Goal: Task Accomplishment & Management: Manage account settings

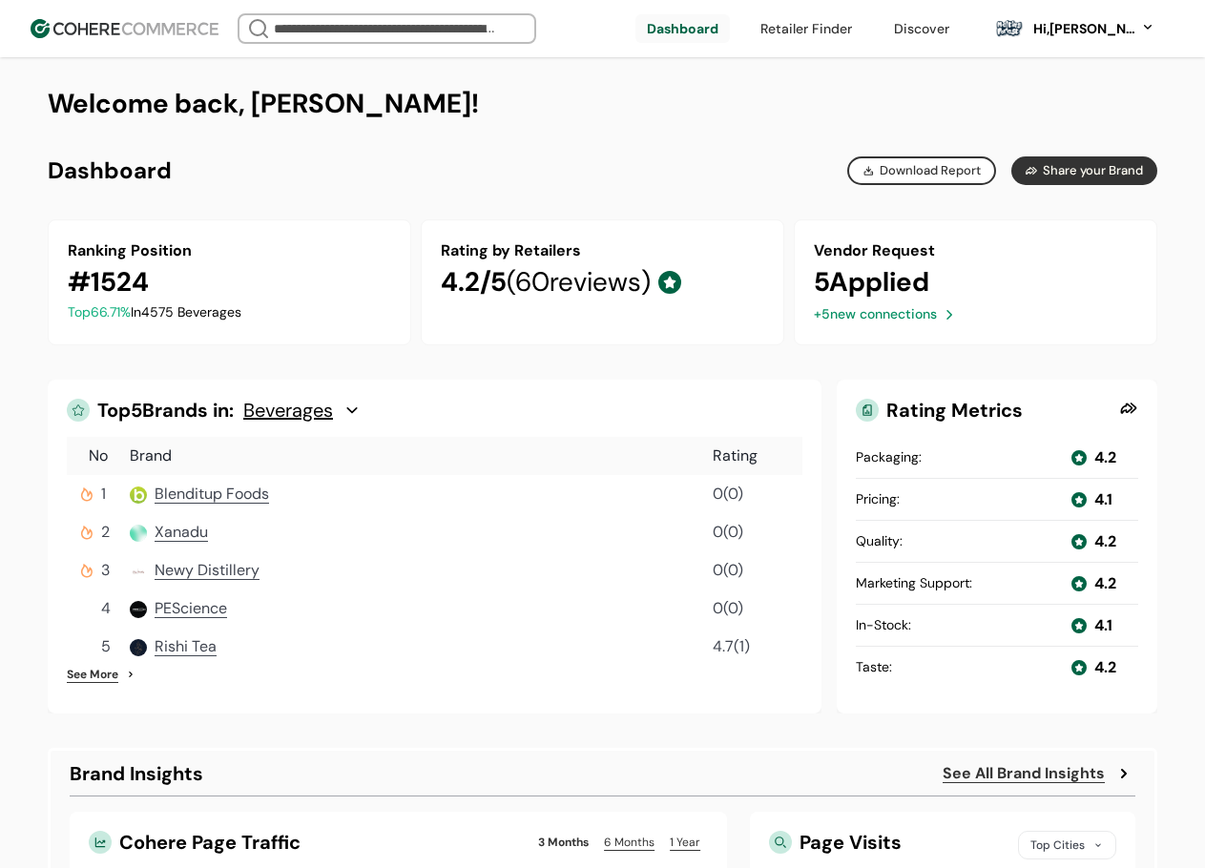
click at [1099, 34] on div "Hi, Sean McDonald" at bounding box center [1083, 29] width 105 height 20
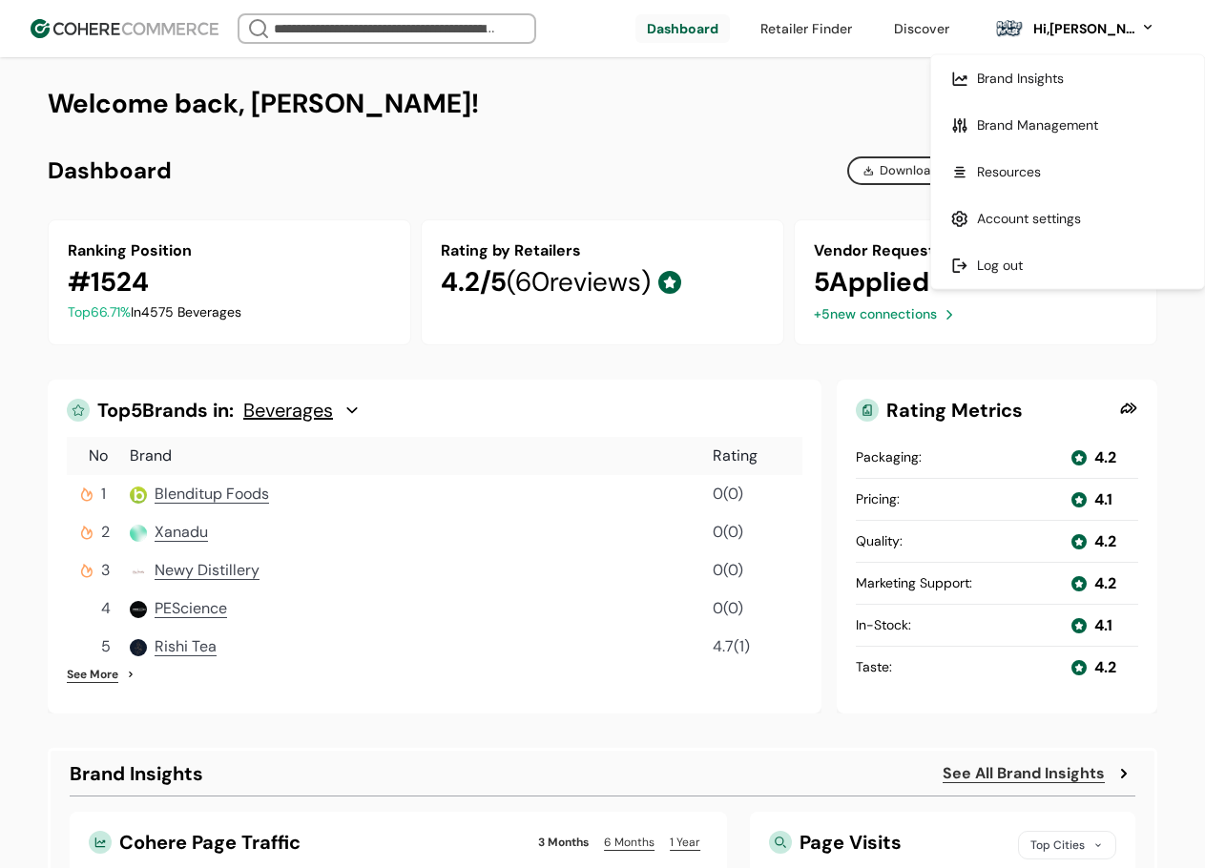
click at [686, 156] on div "Brand Overview Generated on September 11, 2025 www.coherecommerce.com/ Ranking …" at bounding box center [602, 170] width 1109 height 29
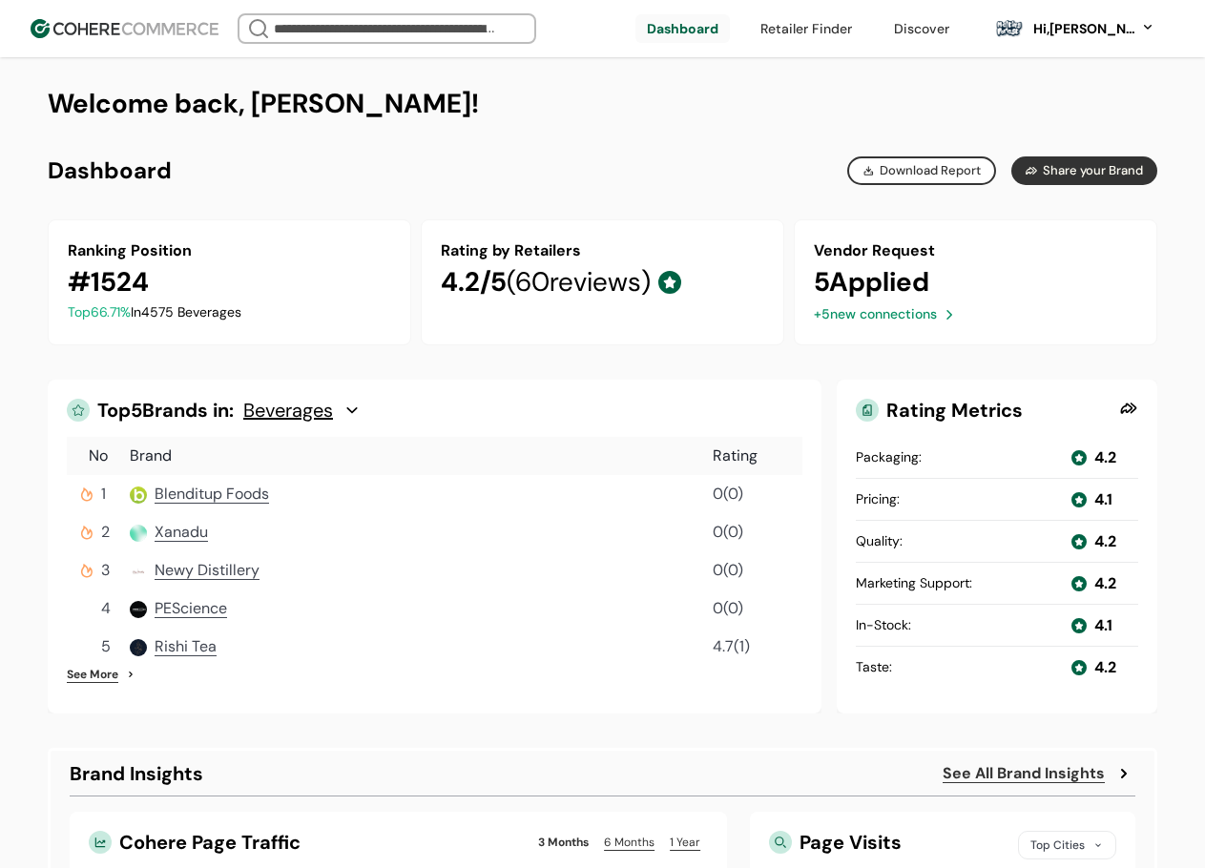
click at [1094, 26] on div "Hi, Sean McDonald" at bounding box center [1083, 29] width 105 height 20
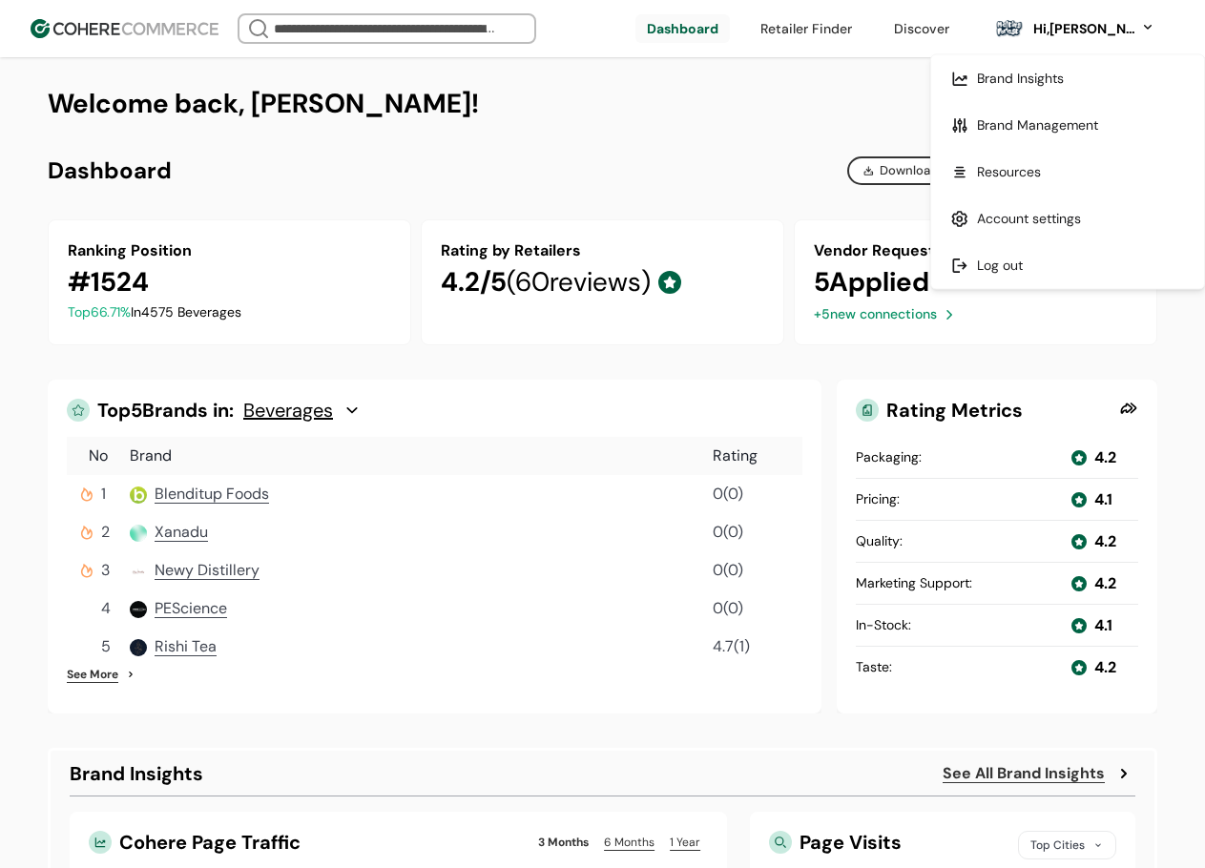
click at [1034, 125] on link at bounding box center [1067, 125] width 273 height 47
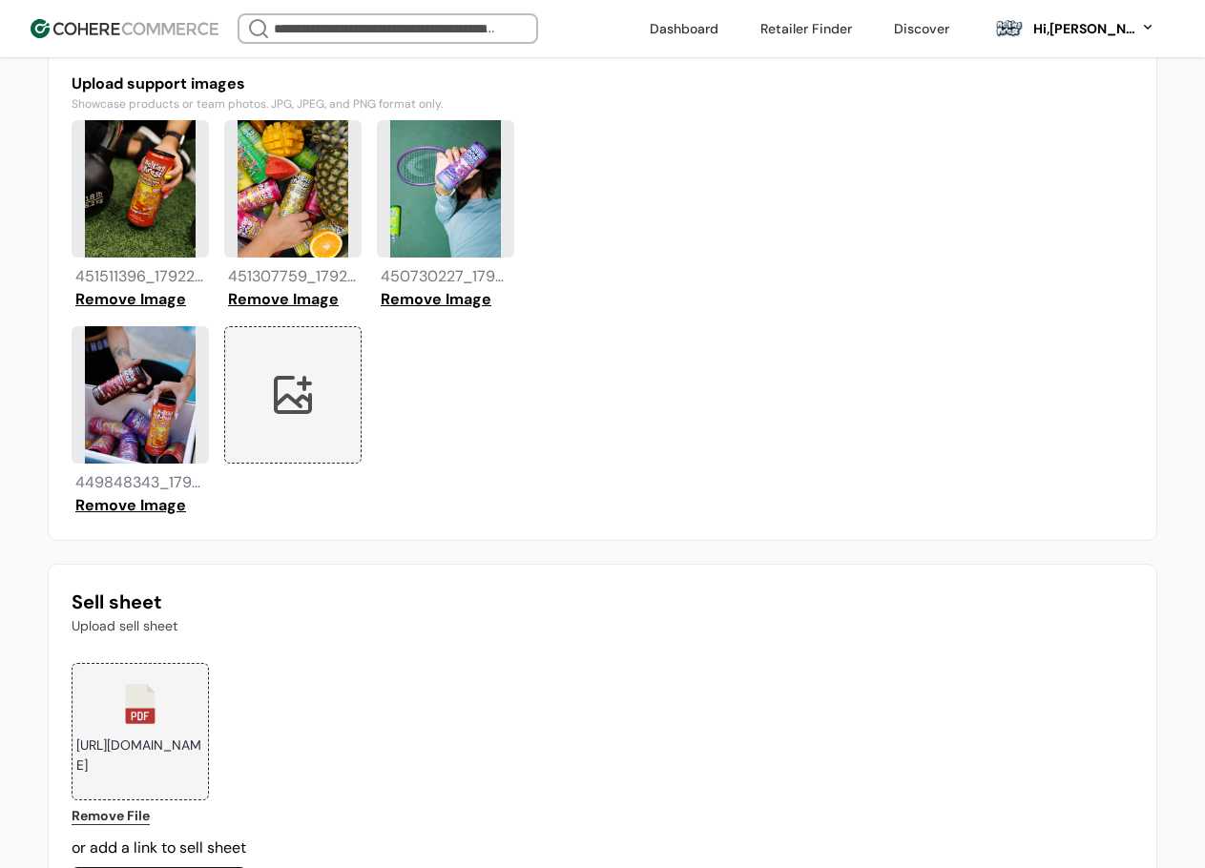
scroll to position [1813, 0]
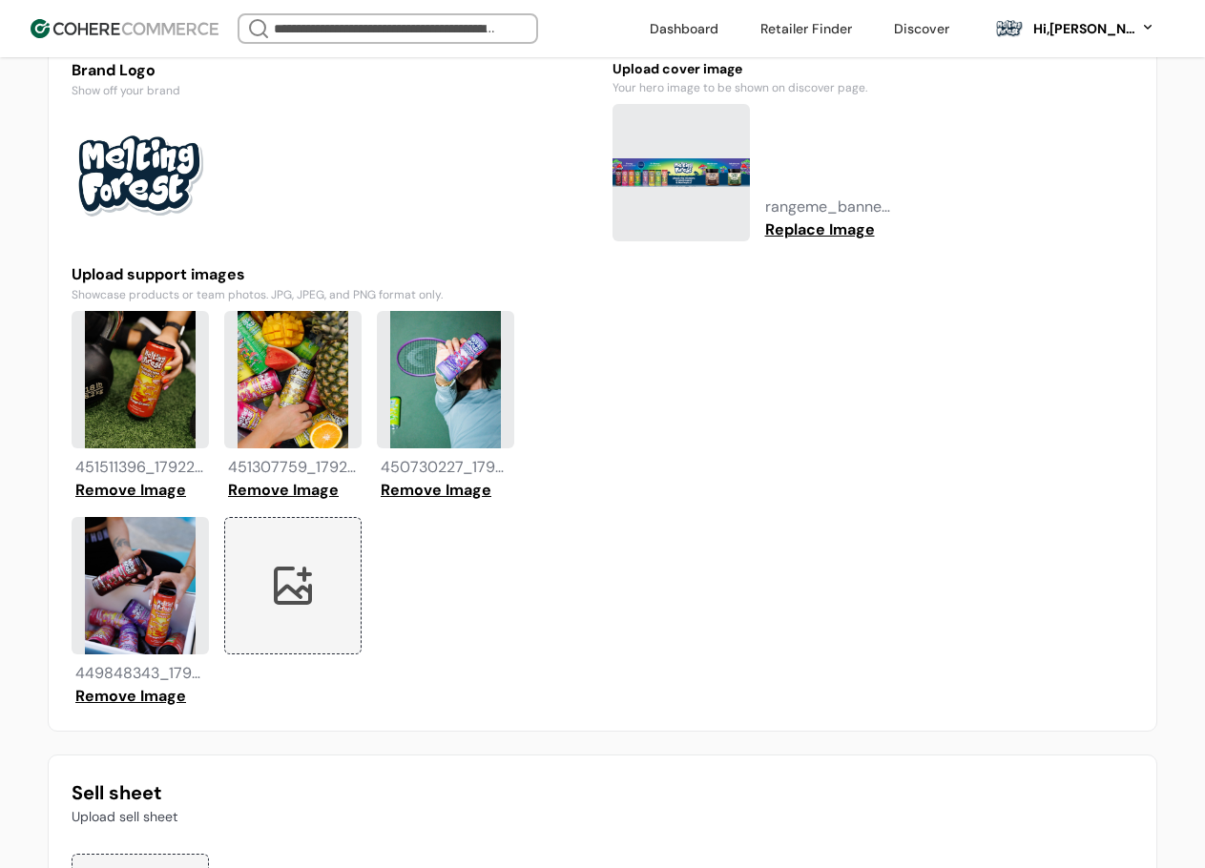
click at [293, 559] on div at bounding box center [292, 585] width 137 height 137
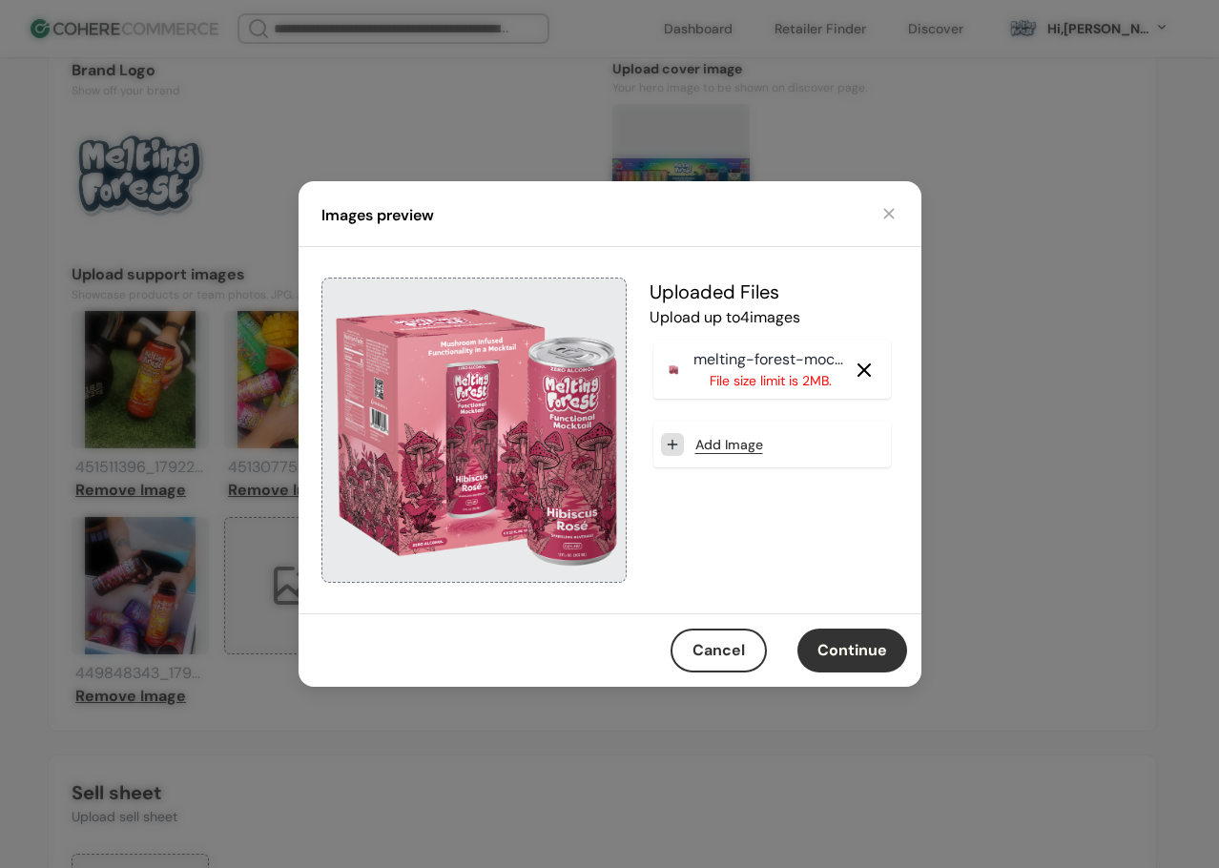
click at [889, 644] on button "Continue" at bounding box center [853, 651] width 110 height 44
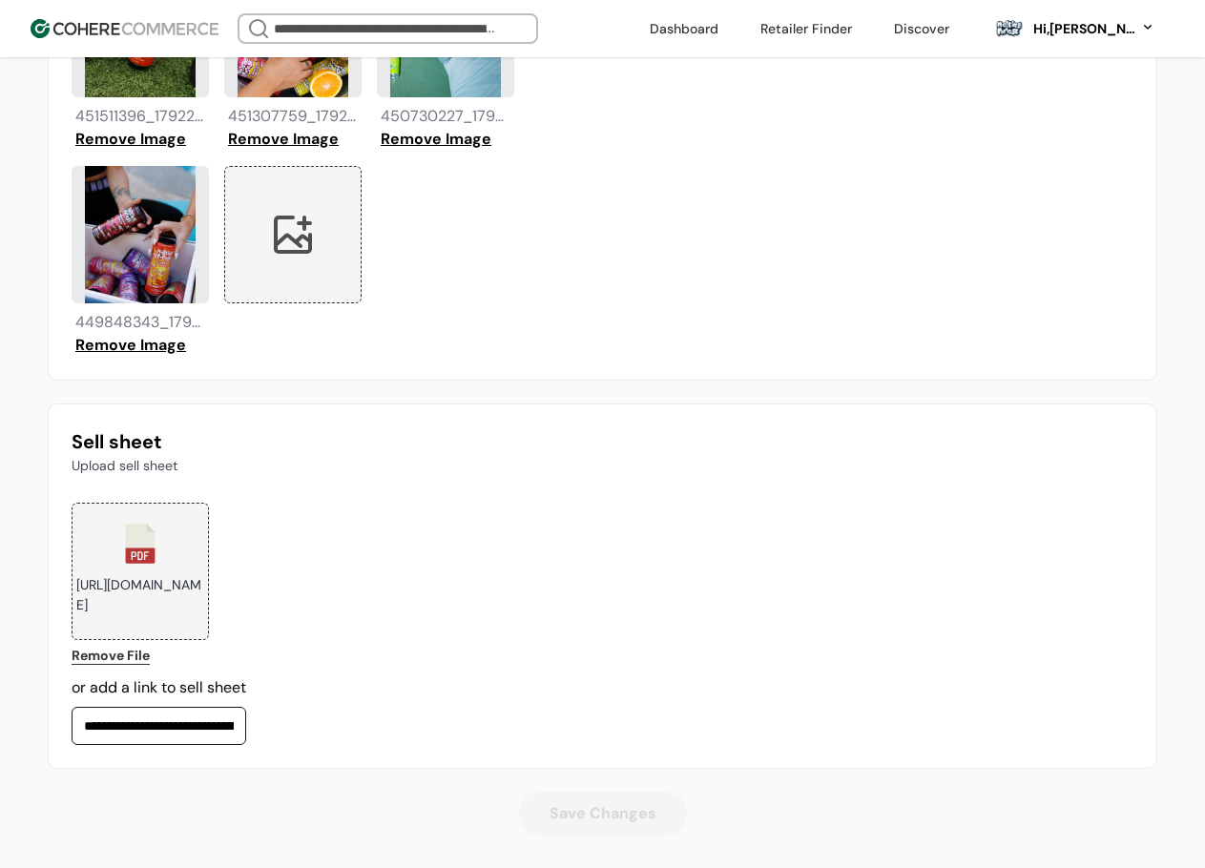
scroll to position [2183, 0]
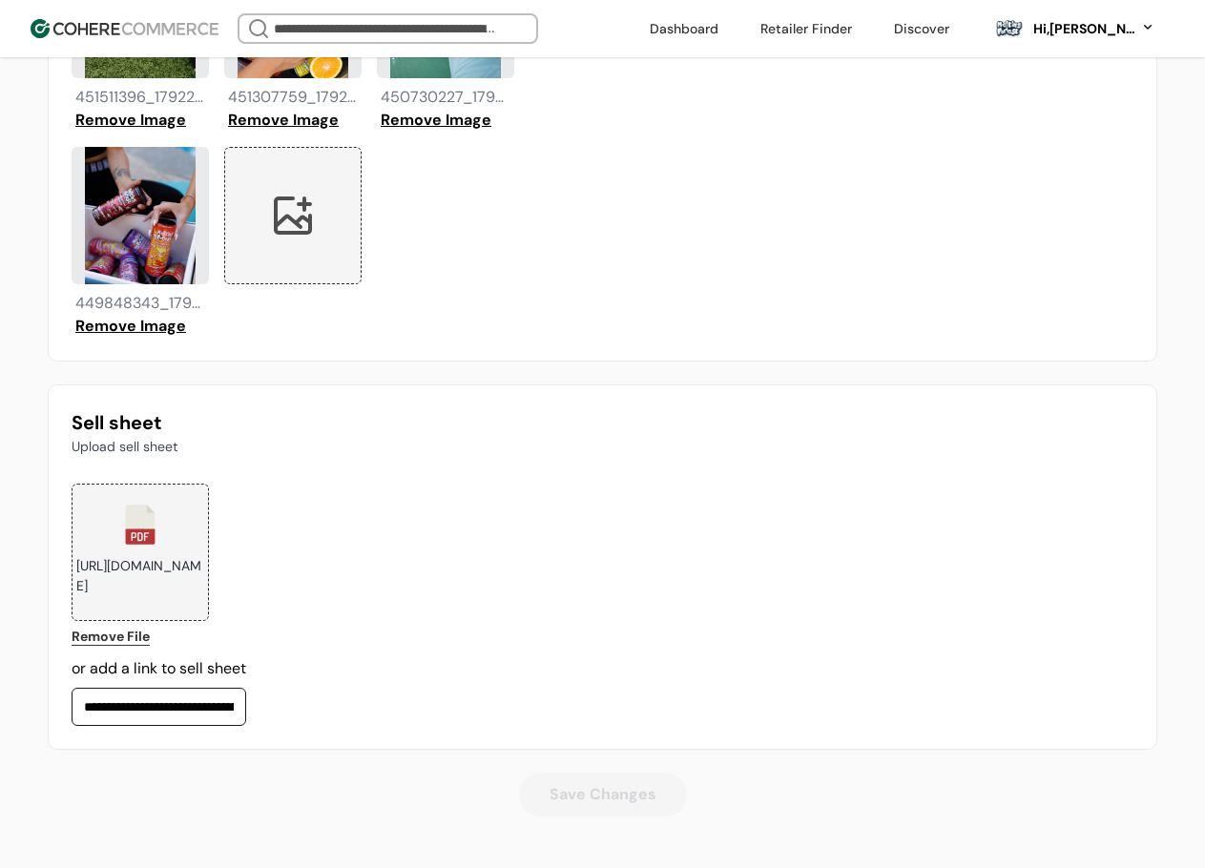
click at [134, 637] on link "Remove File" at bounding box center [111, 637] width 78 height 20
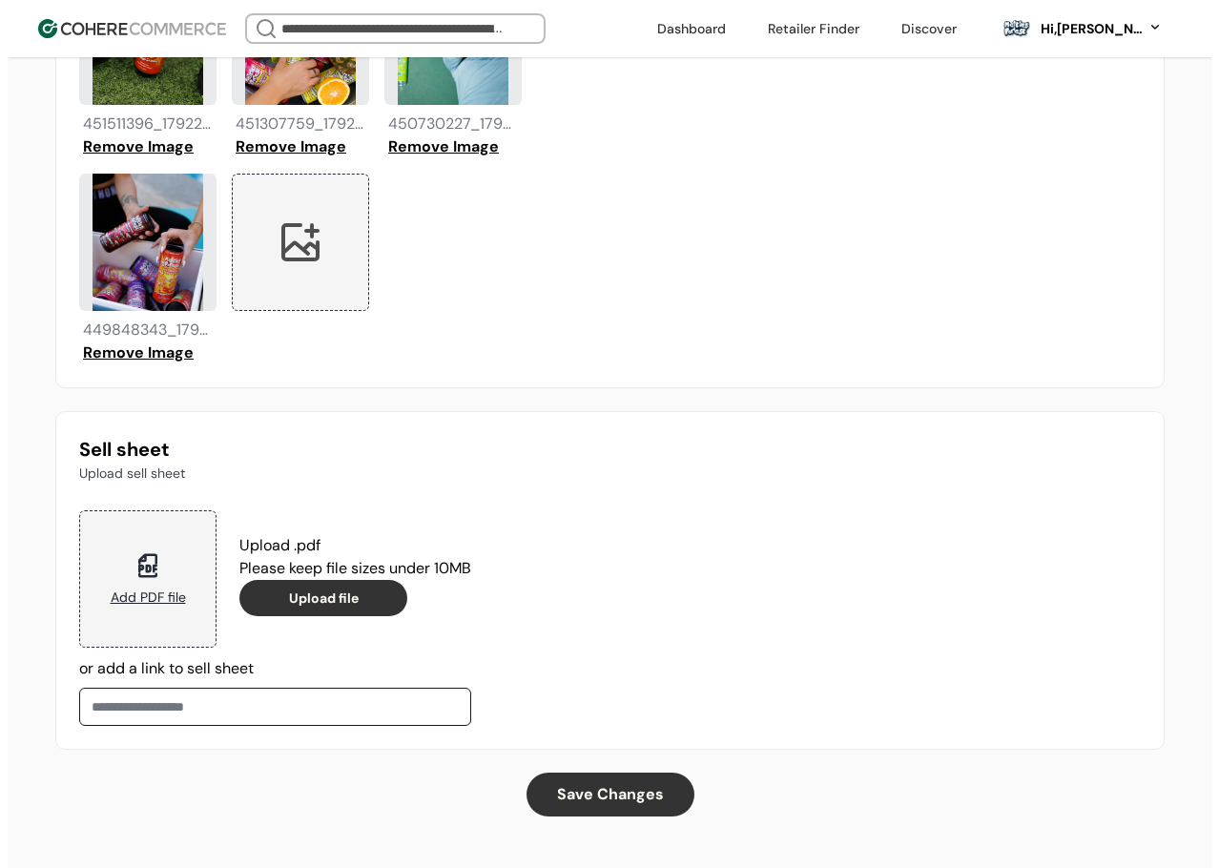
scroll to position [2156, 0]
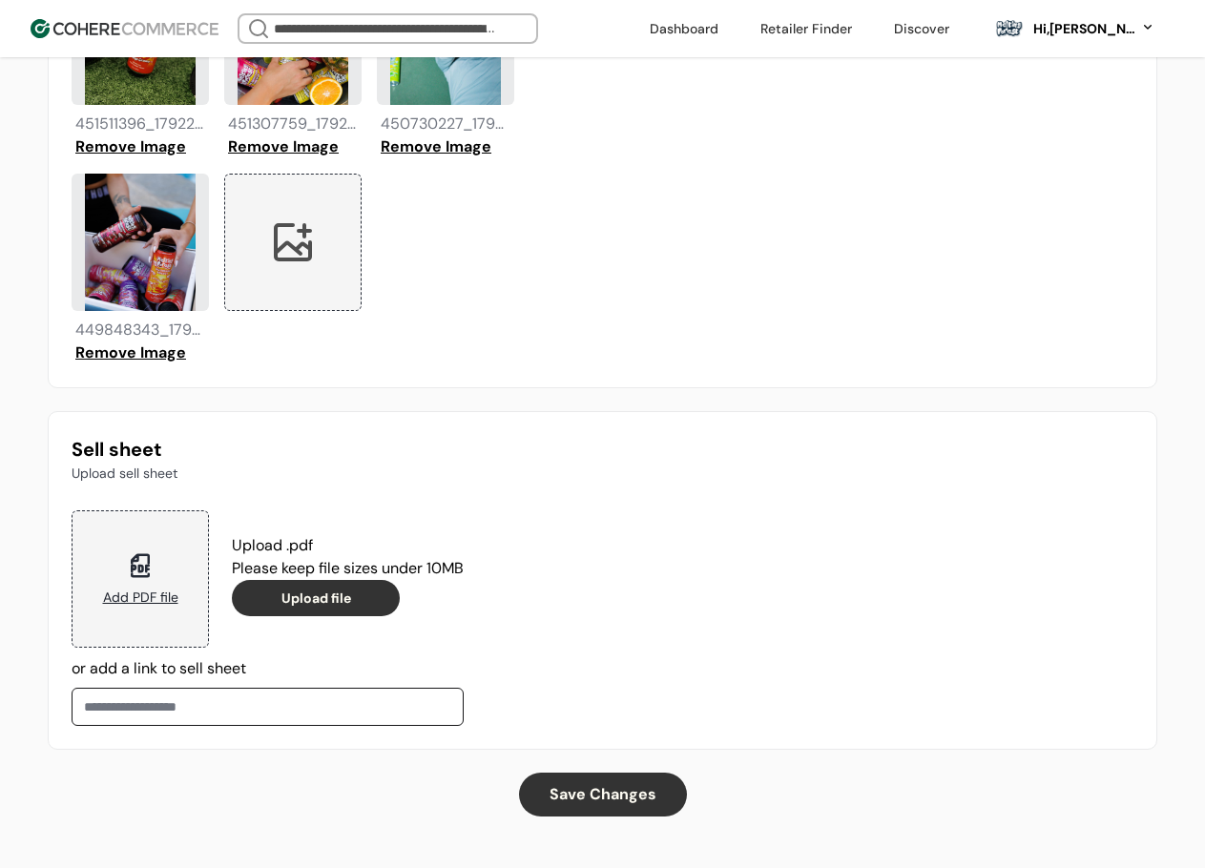
click at [119, 599] on div "Add PDF file" at bounding box center [140, 598] width 75 height 20
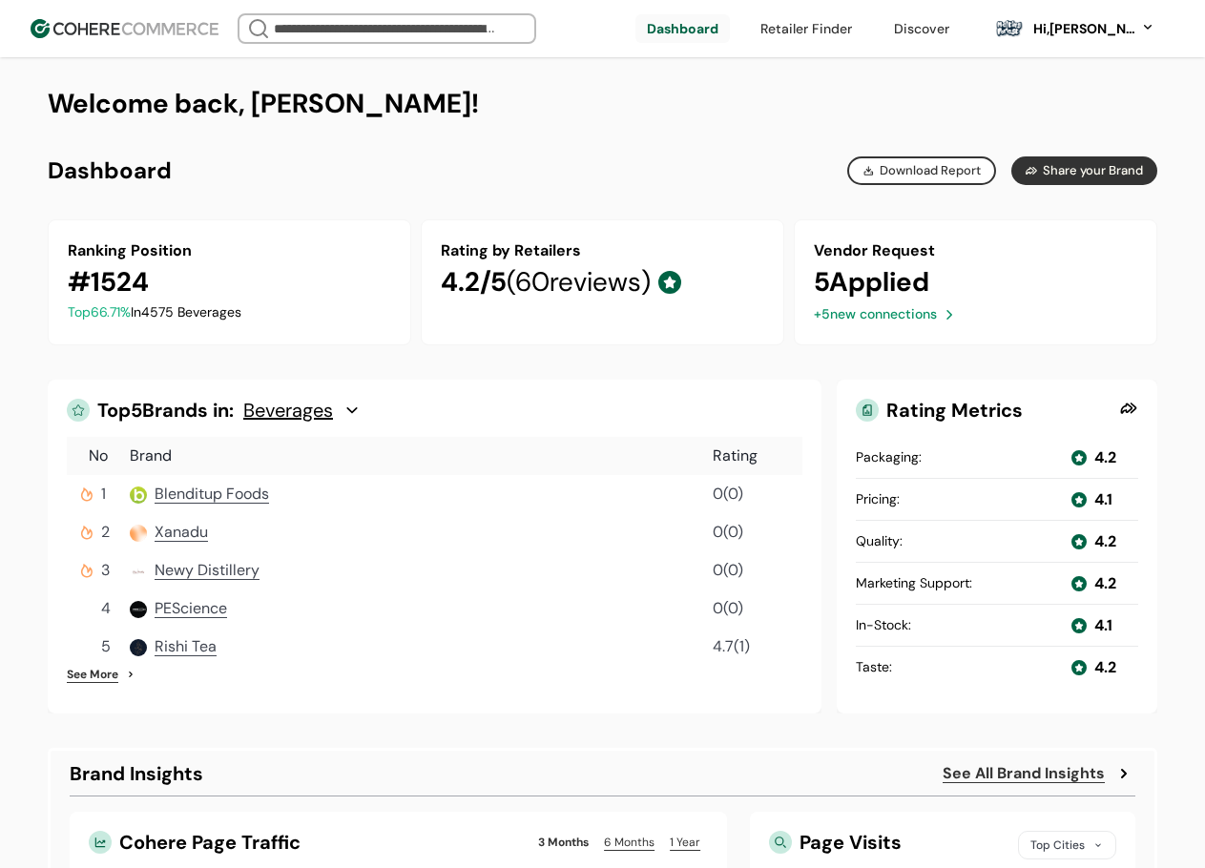
click at [356, 404] on div "Beverages" at bounding box center [302, 410] width 118 height 23
click at [298, 494] on span "Other Beverages" at bounding box center [315, 490] width 103 height 20
click at [308, 401] on span "Other Beverages" at bounding box center [315, 410] width 145 height 23
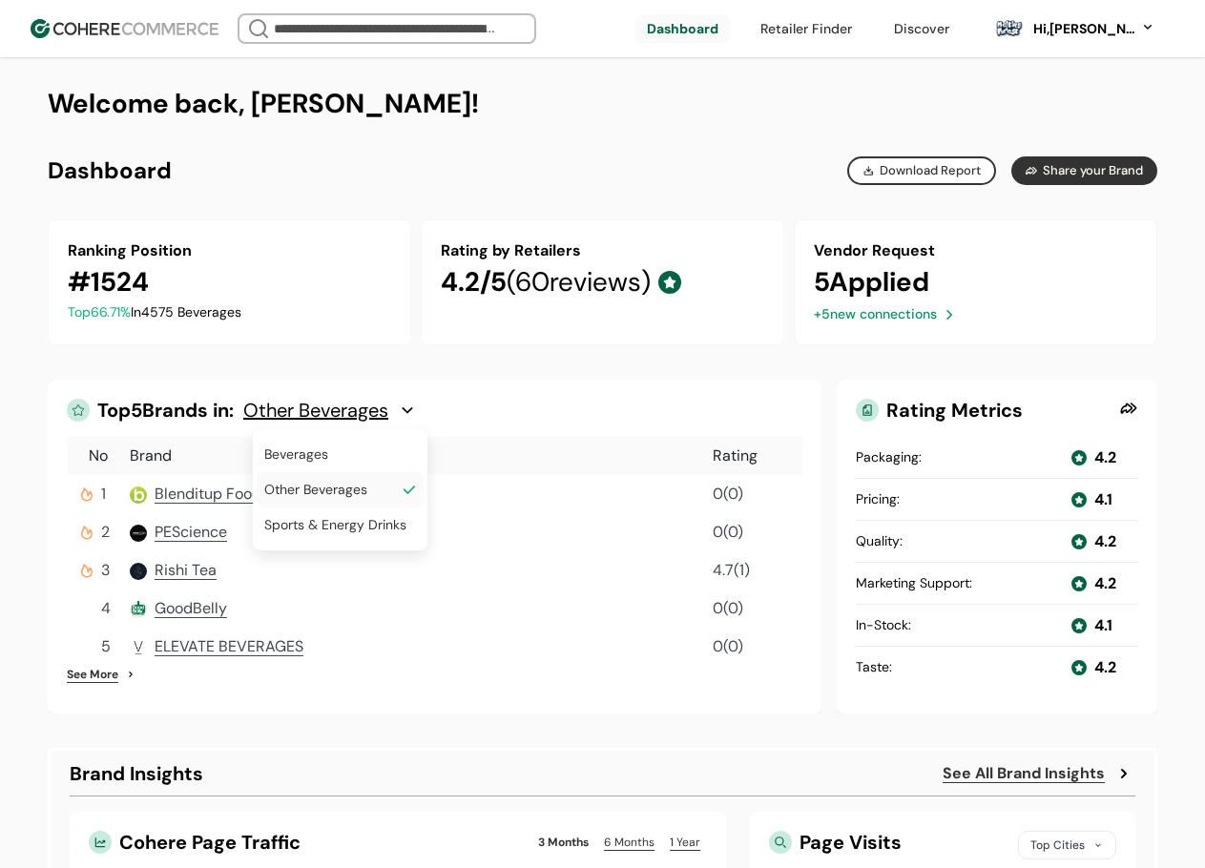
click at [324, 458] on span "Beverages" at bounding box center [296, 455] width 64 height 20
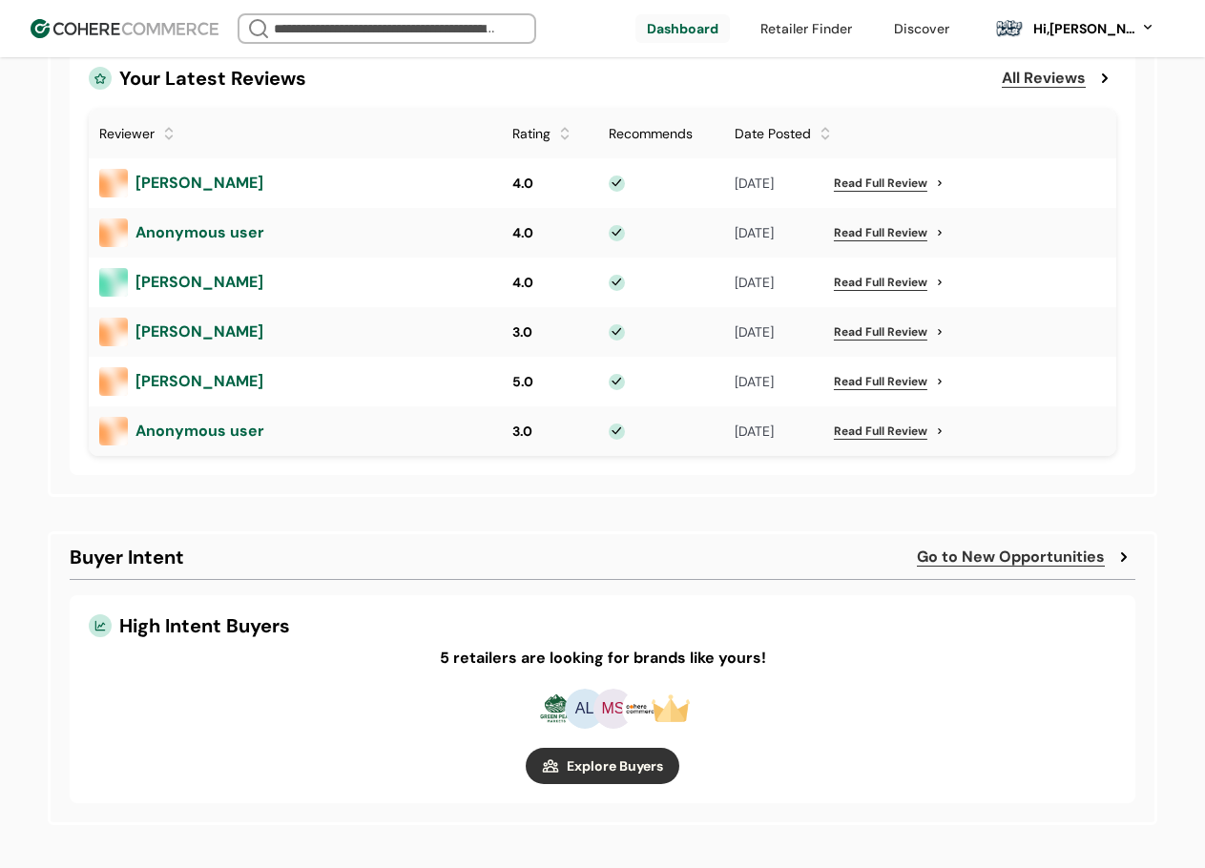
scroll to position [1177, 0]
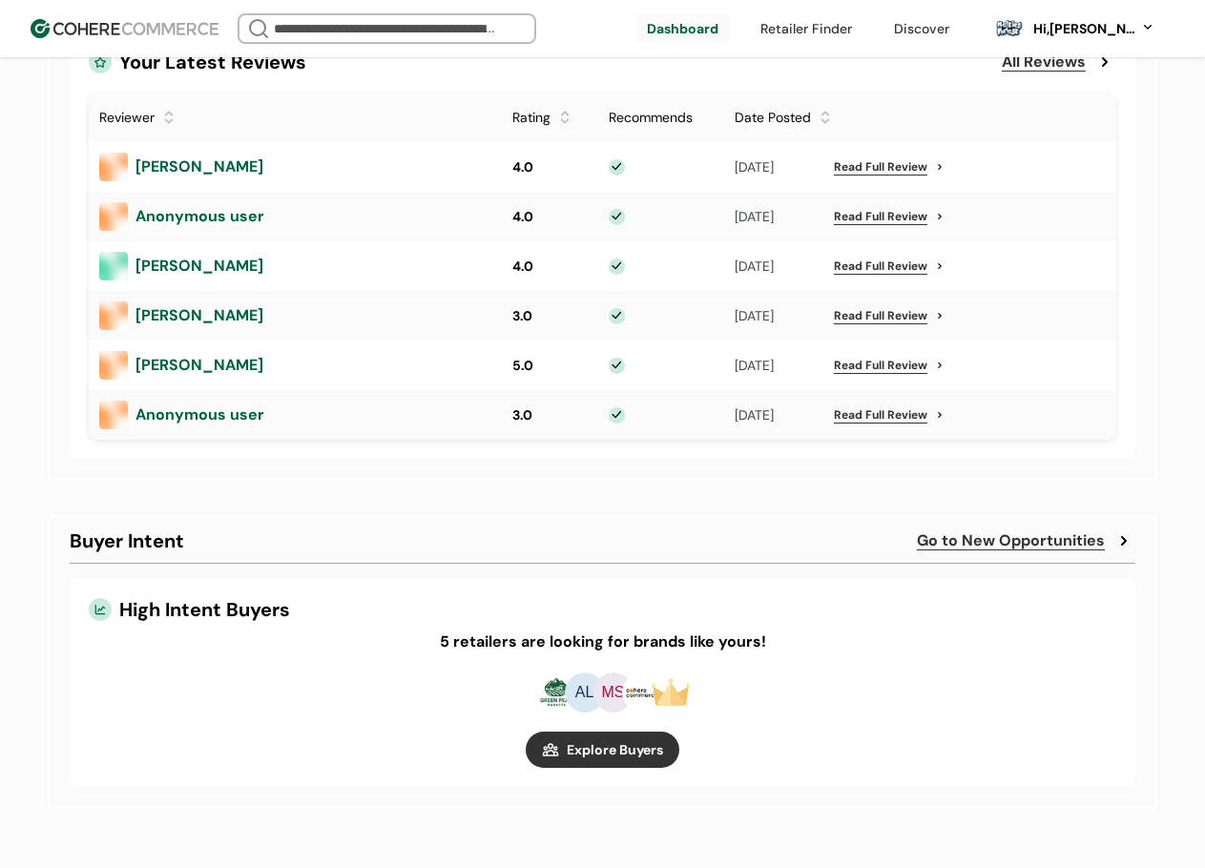
click at [1049, 530] on link "Go to New Opportunities" at bounding box center [1011, 540] width 188 height 23
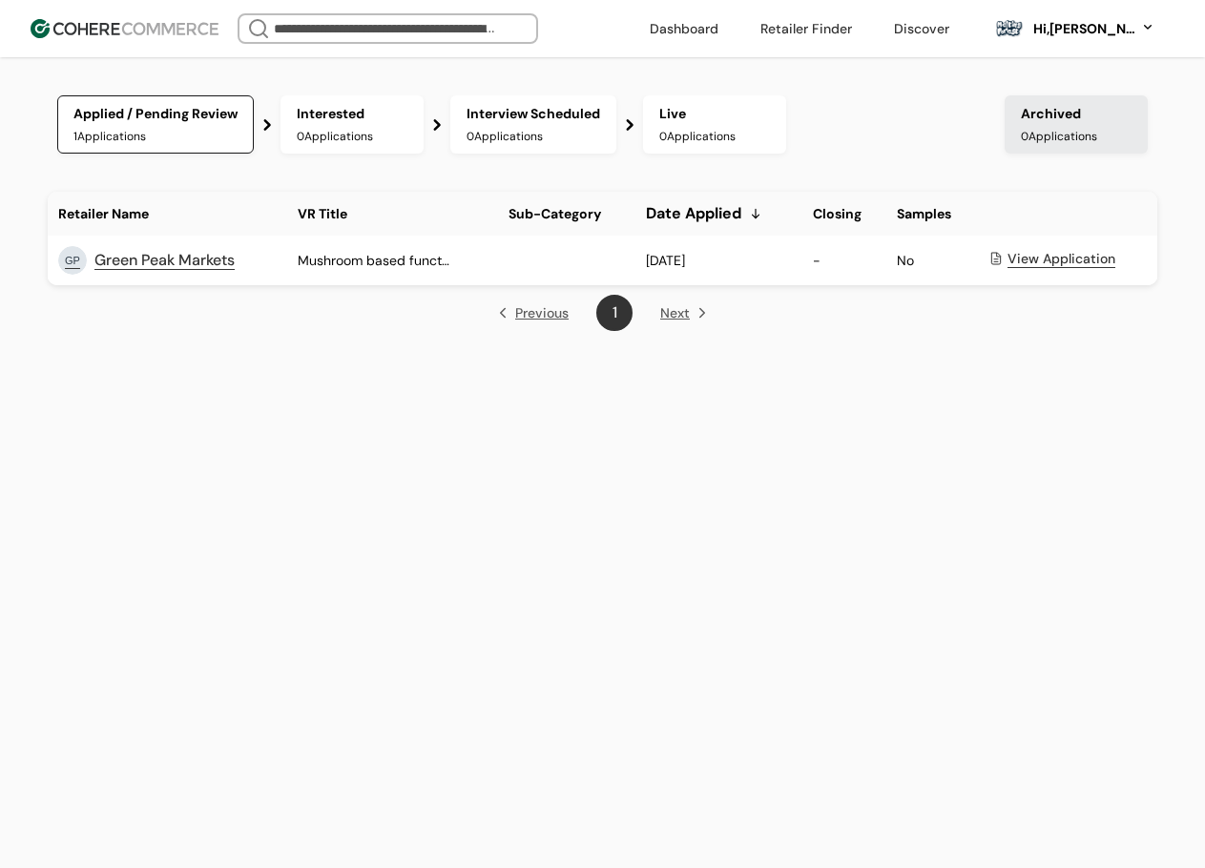
click at [1076, 263] on div "View Application" at bounding box center [1061, 259] width 108 height 20
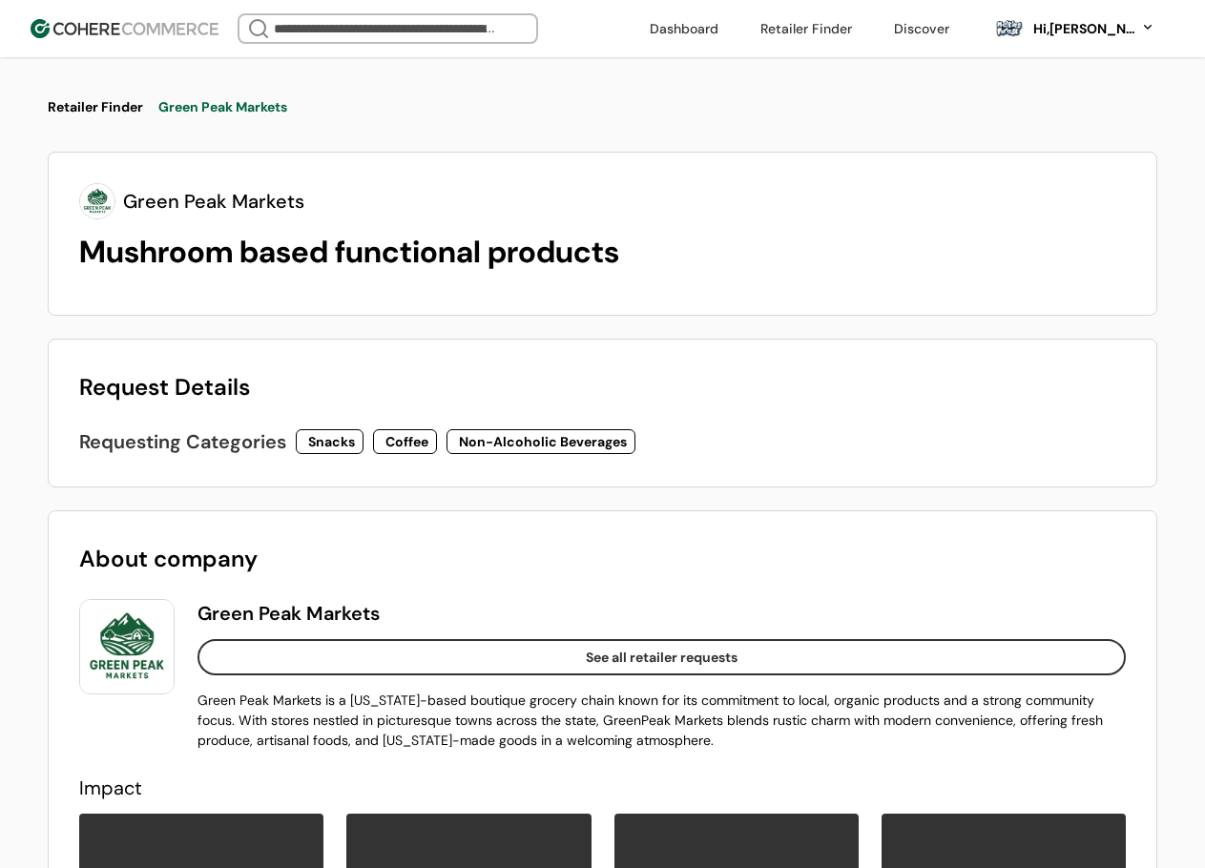
type input "**********"
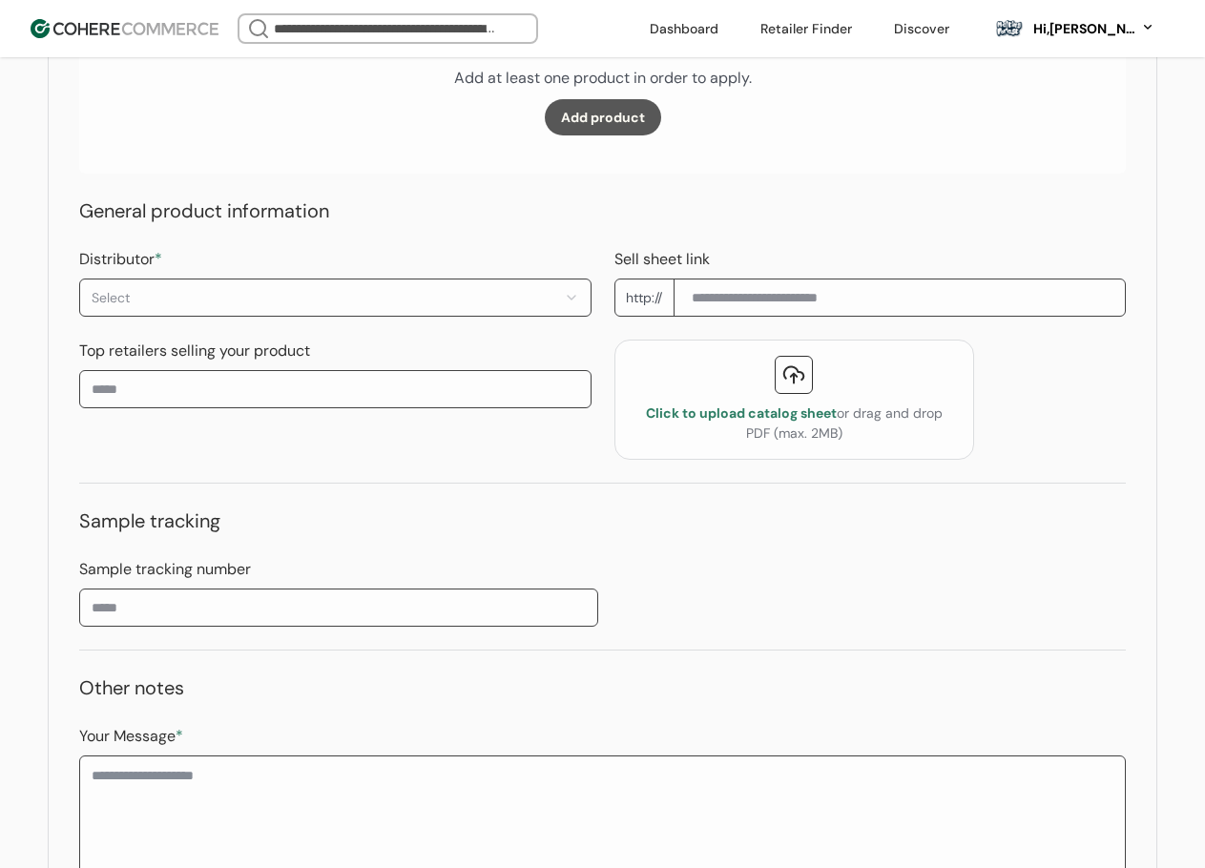
scroll to position [1676, 0]
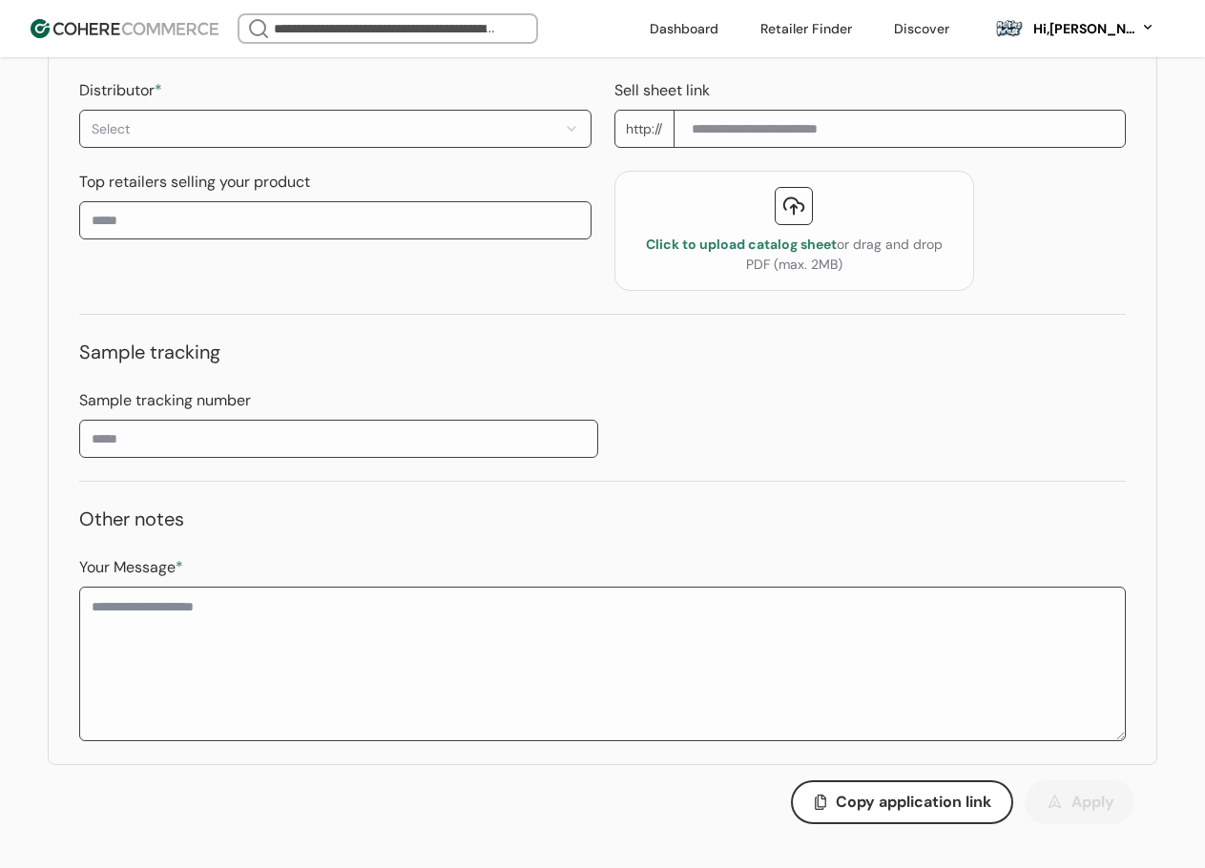
click at [162, 436] on div "**********" at bounding box center [602, 28] width 1109 height 1474
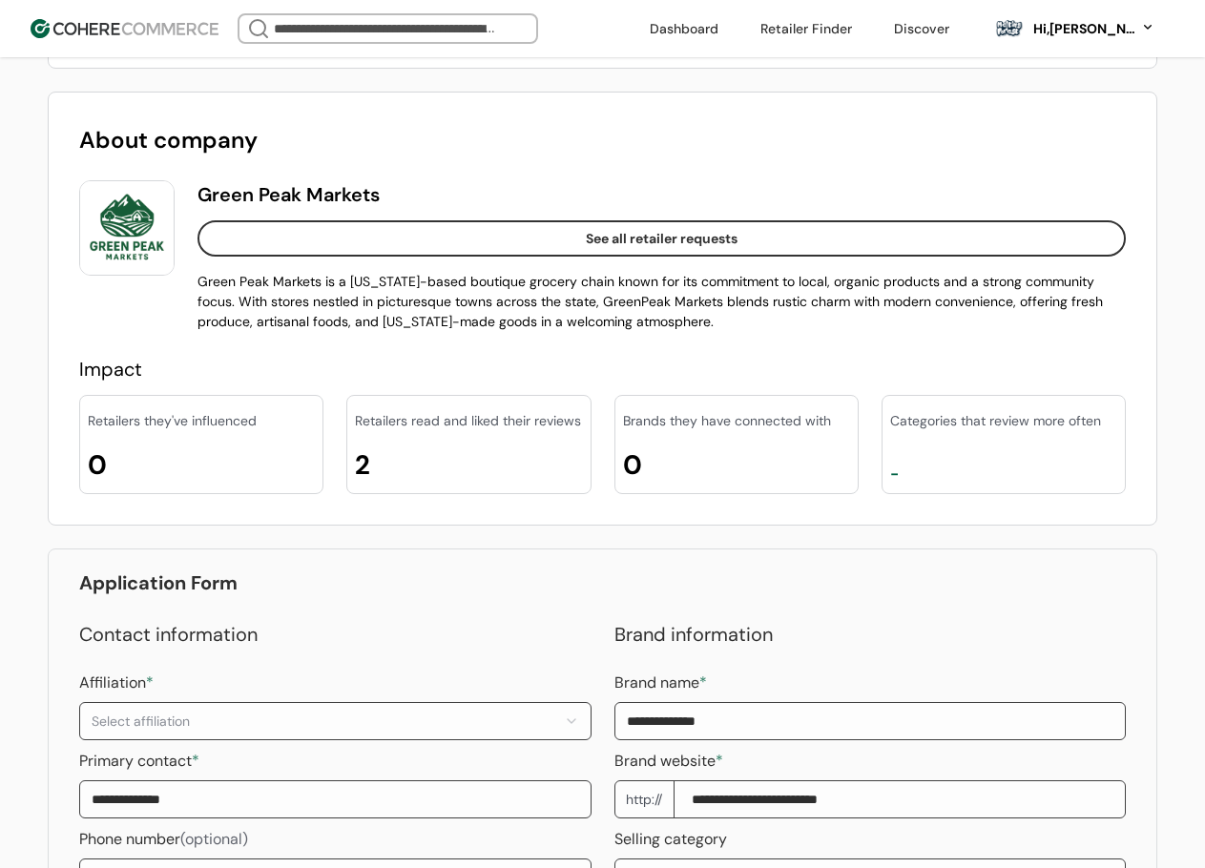
scroll to position [382, 0]
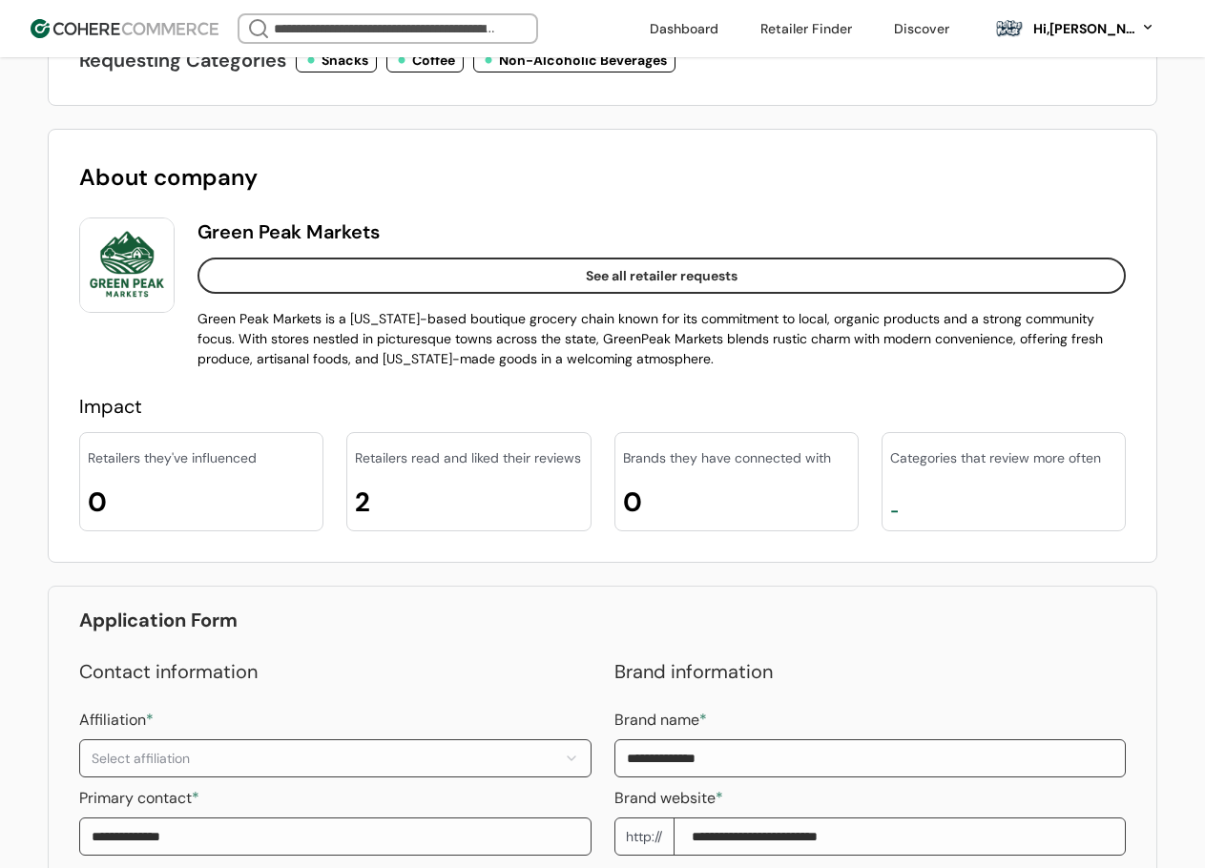
drag, startPoint x: 372, startPoint y: 498, endPoint x: 430, endPoint y: 504, distance: 58.5
click at [430, 504] on div "2" at bounding box center [468, 503] width 227 height 40
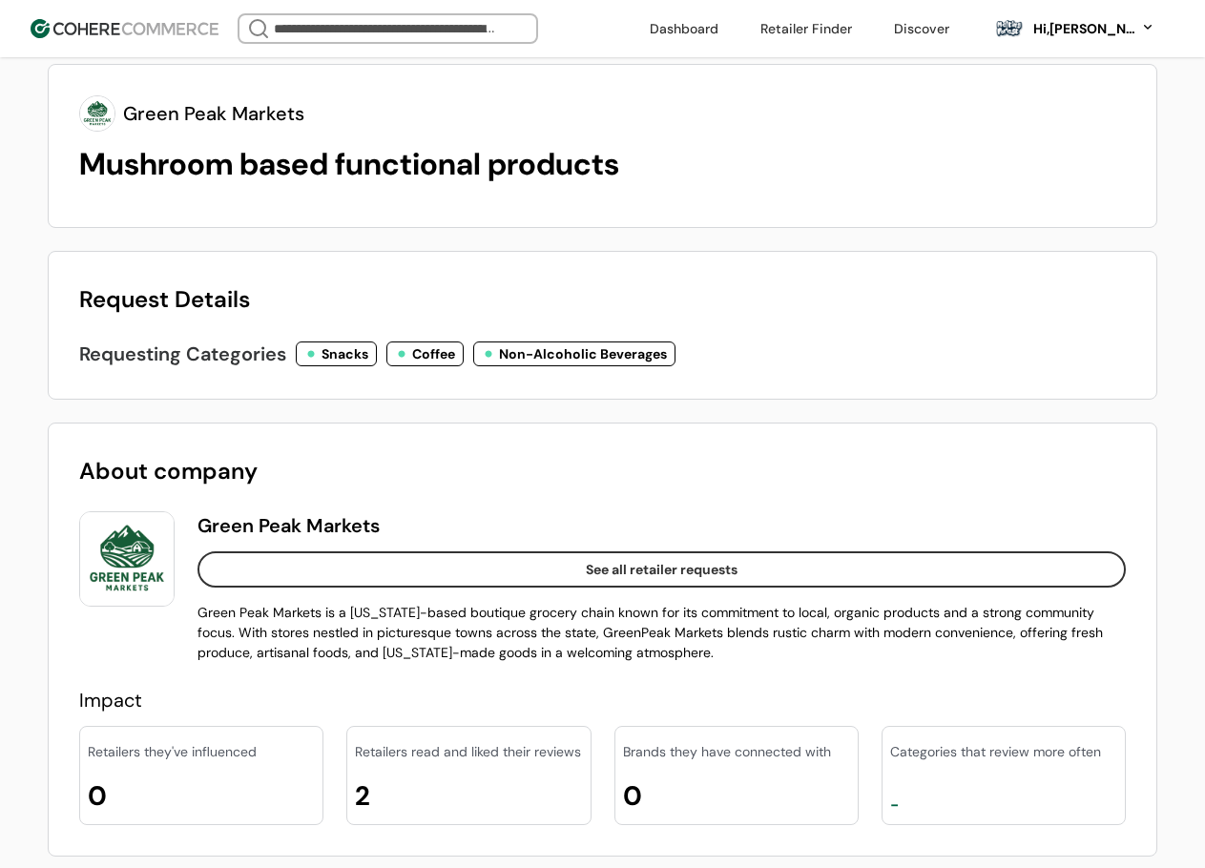
scroll to position [0, 0]
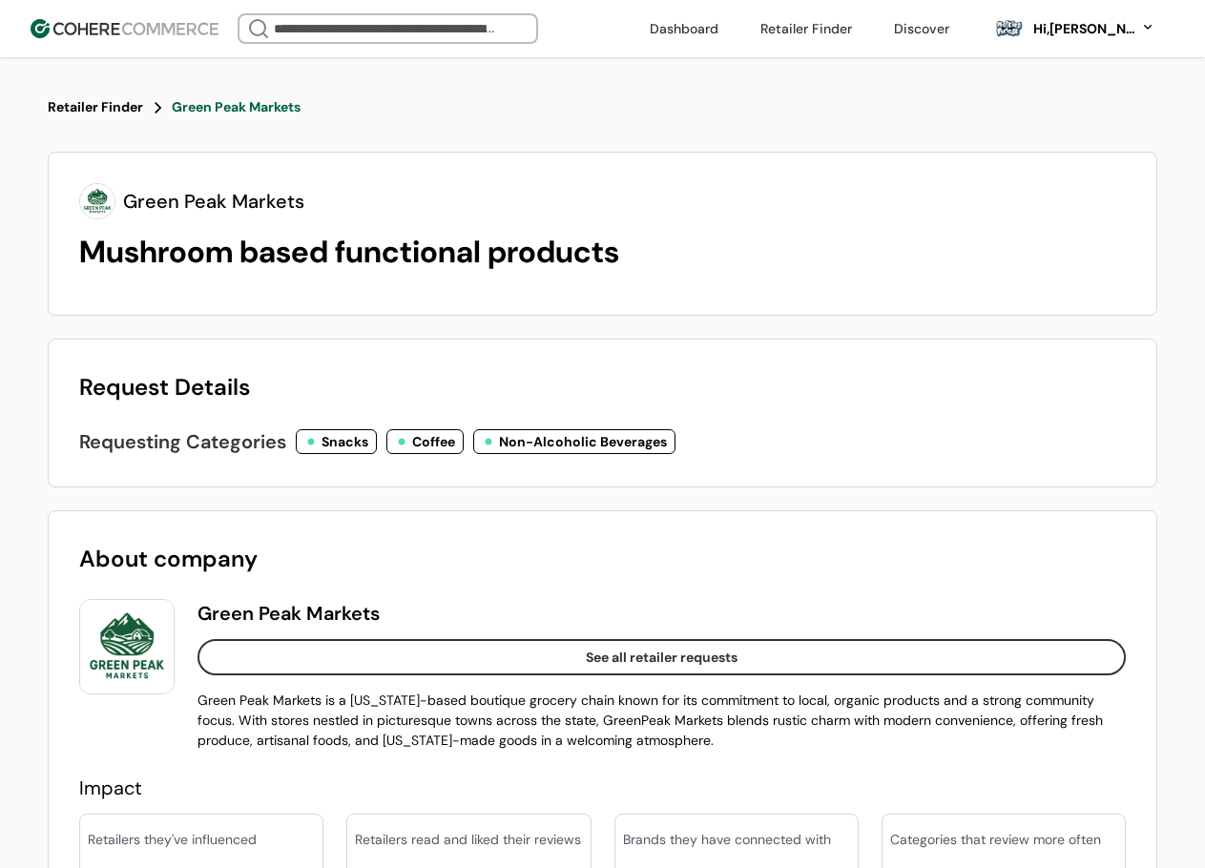
click at [123, 120] on nav "Retailer Finder Green Peak Markets" at bounding box center [602, 107] width 1109 height 43
click at [123, 108] on div "Retailer Finder" at bounding box center [95, 107] width 95 height 20
click at [680, 33] on link at bounding box center [684, 28] width 92 height 29
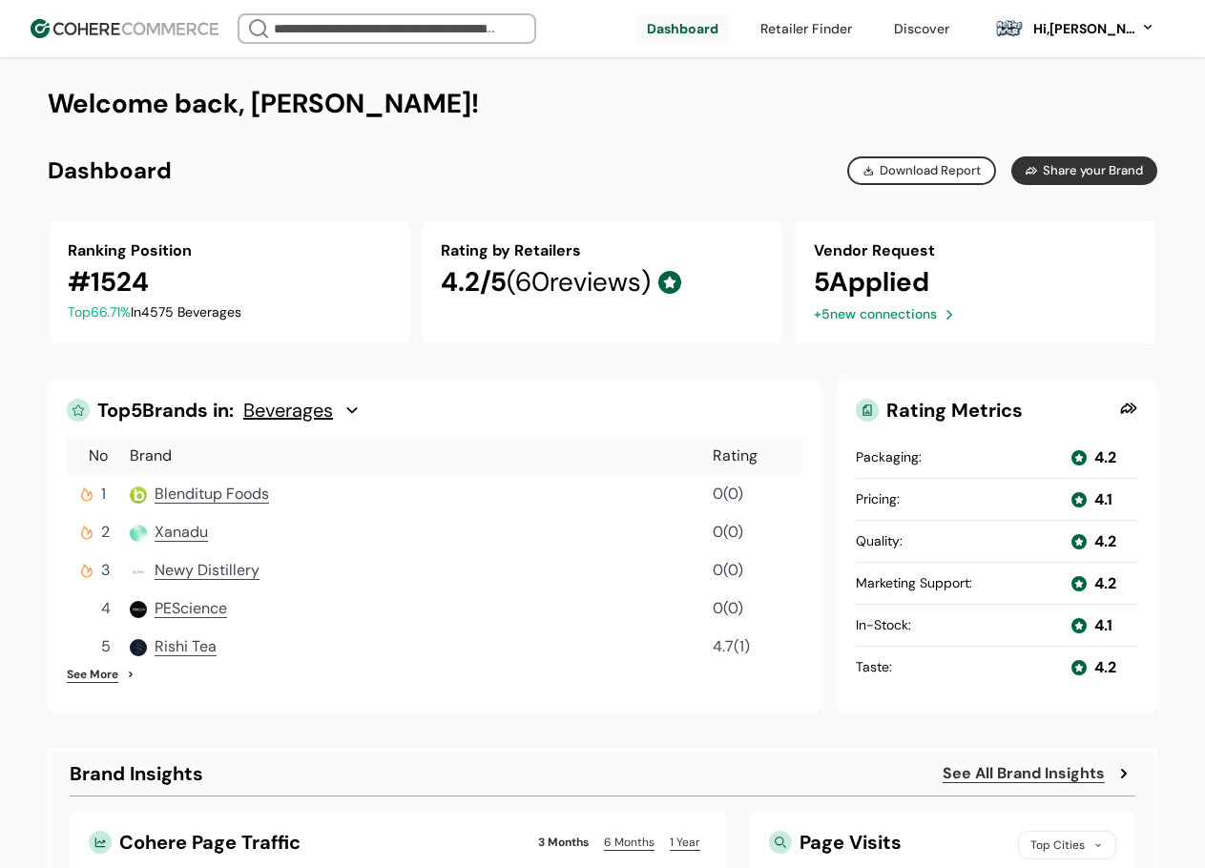
click at [846, 325] on div "Vendor Request 5 Applied + 5 new connections" at bounding box center [975, 282] width 363 height 126
click at [849, 321] on div "+ 5 new connections" at bounding box center [875, 314] width 123 height 20
click at [865, 314] on div "+ 5 new connections" at bounding box center [875, 314] width 123 height 20
click at [484, 30] on input "search" at bounding box center [387, 28] width 234 height 27
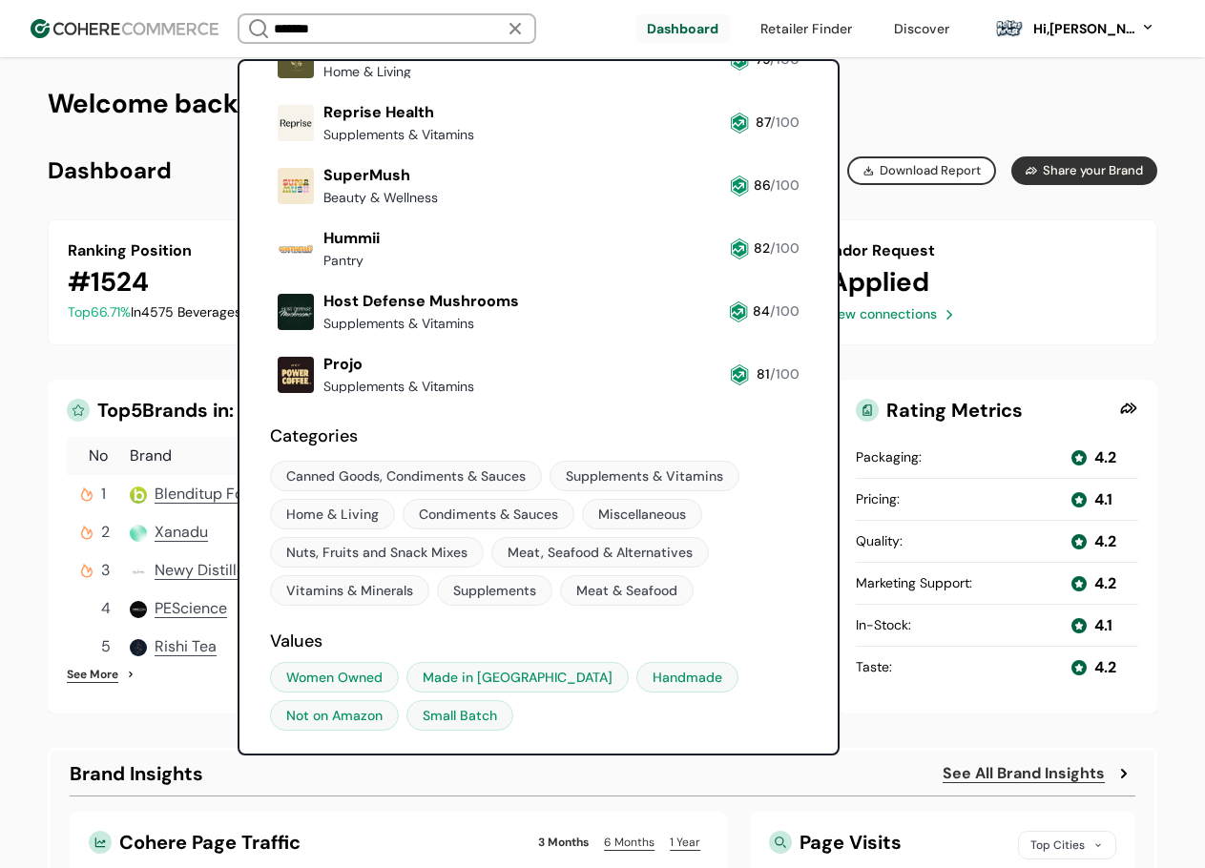
scroll to position [95, 0]
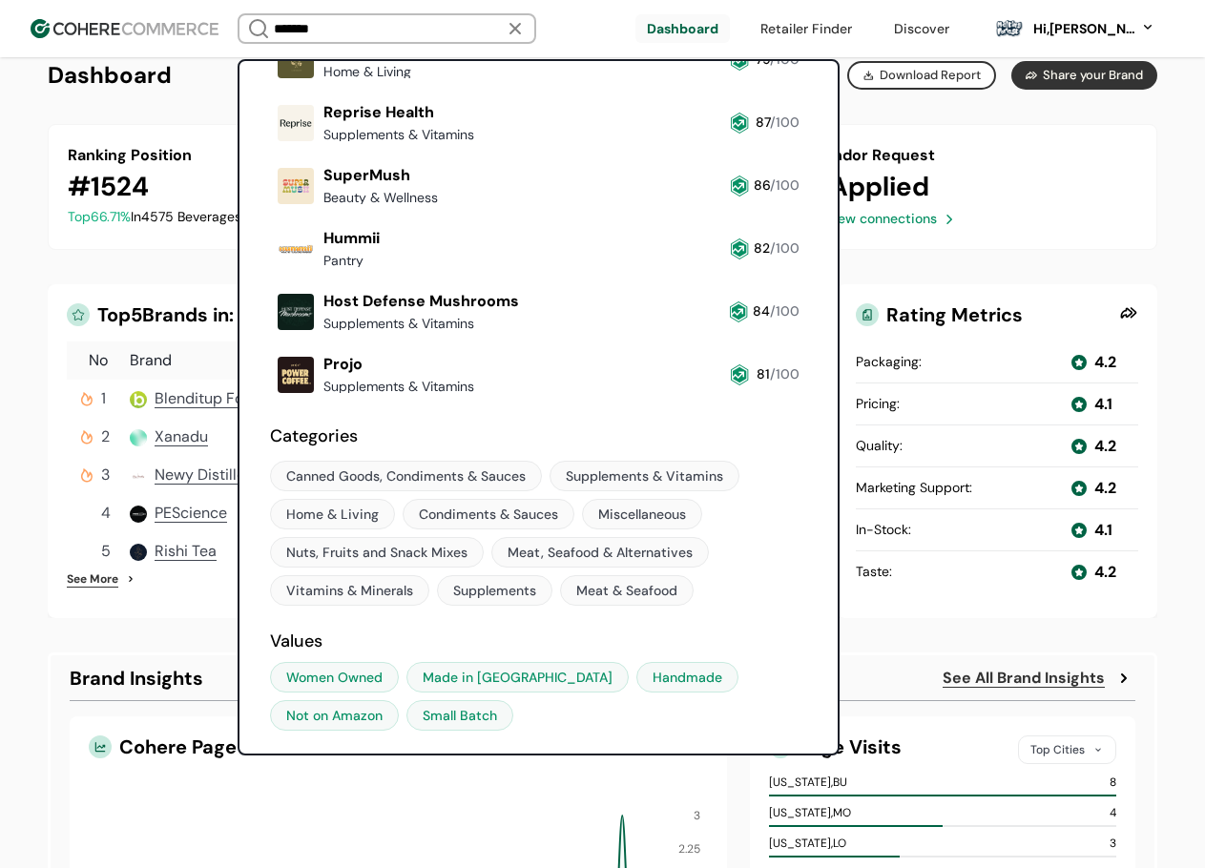
type input "*******"
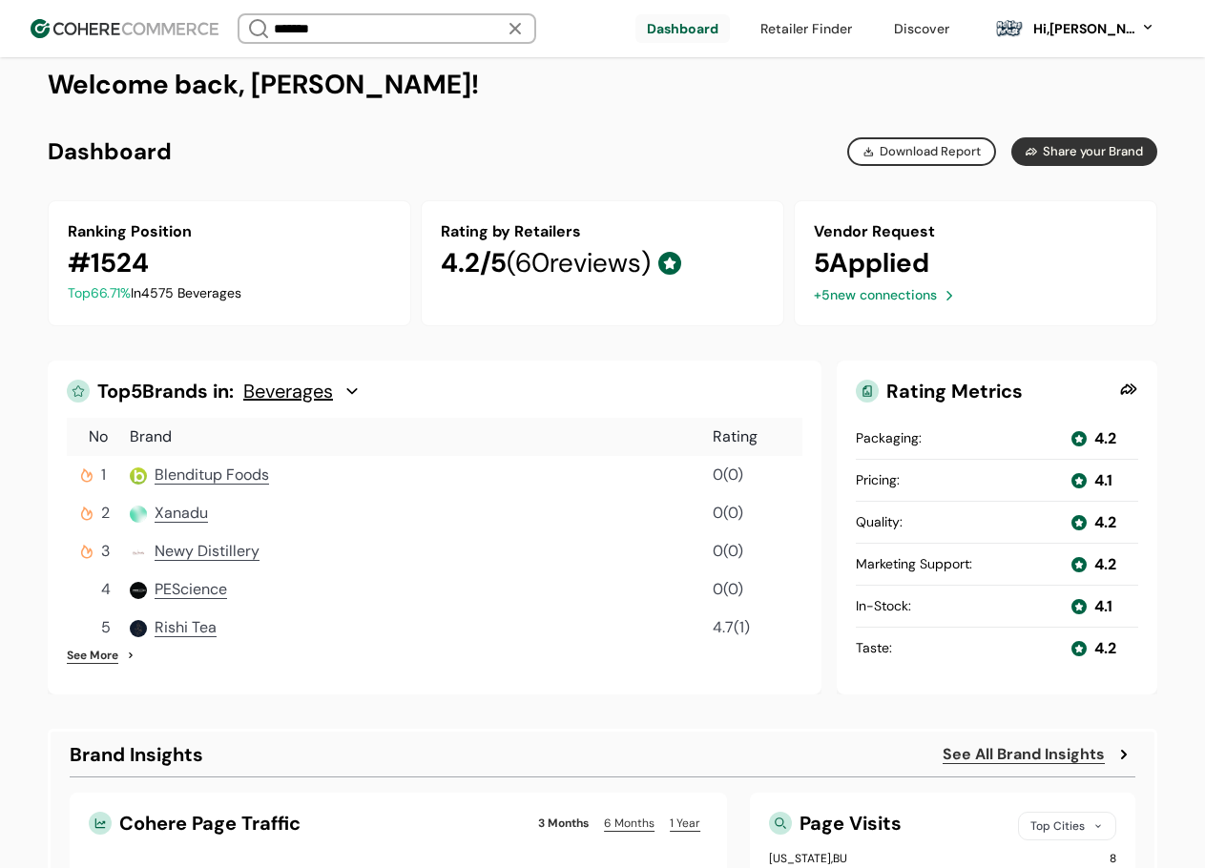
scroll to position [0, 0]
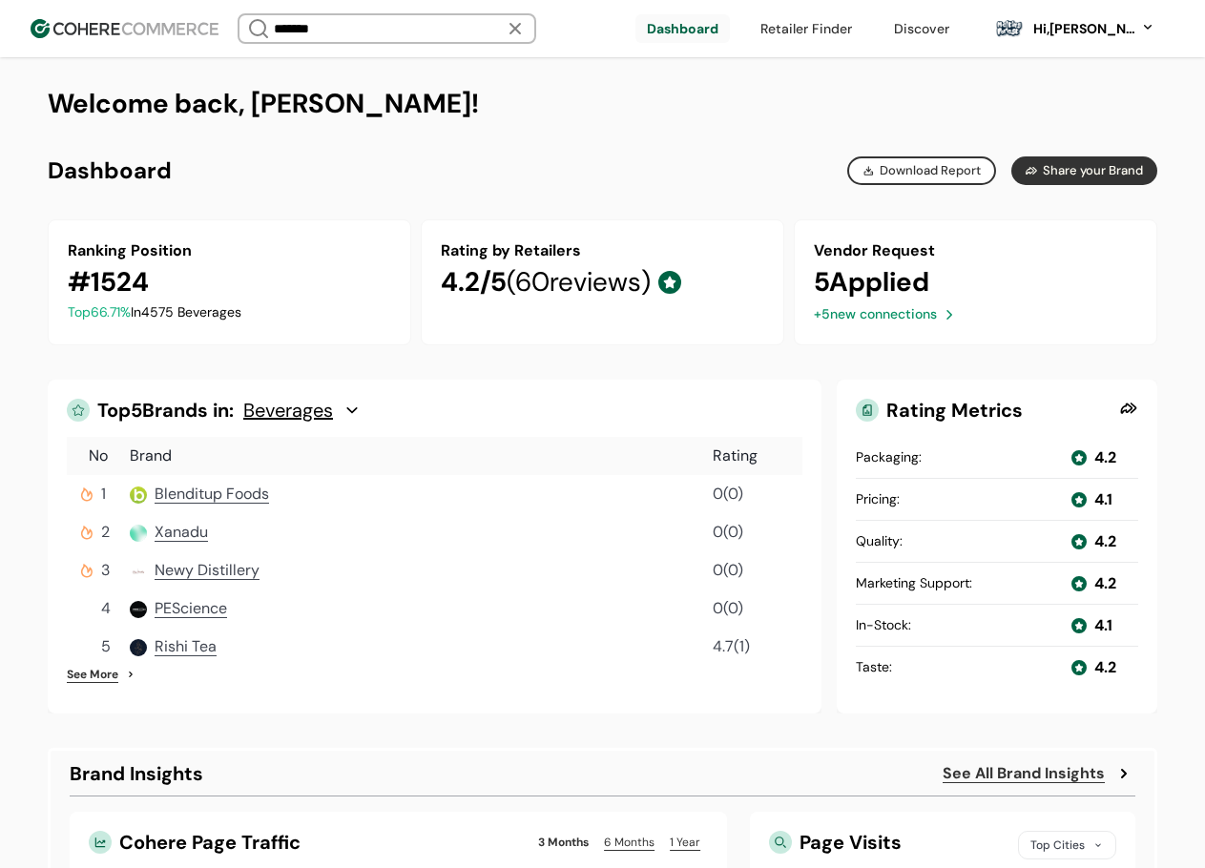
click at [454, 169] on div "Brand Overview Generated on September 11, 2025 www.coherecommerce.com/ Ranking …" at bounding box center [602, 170] width 1109 height 29
